Goal: Find specific page/section: Find specific page/section

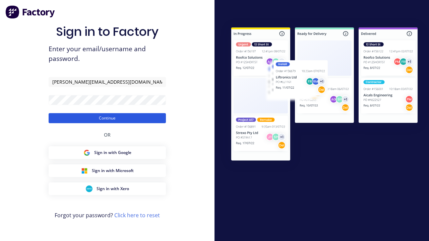
click at [107, 118] on button "Continue" at bounding box center [107, 118] width 117 height 10
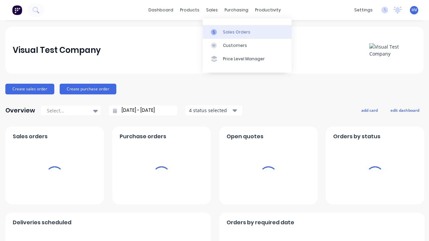
click at [247, 32] on div "Sales Orders" at bounding box center [237, 32] width 28 height 6
